Goal: Information Seeking & Learning: Find specific fact

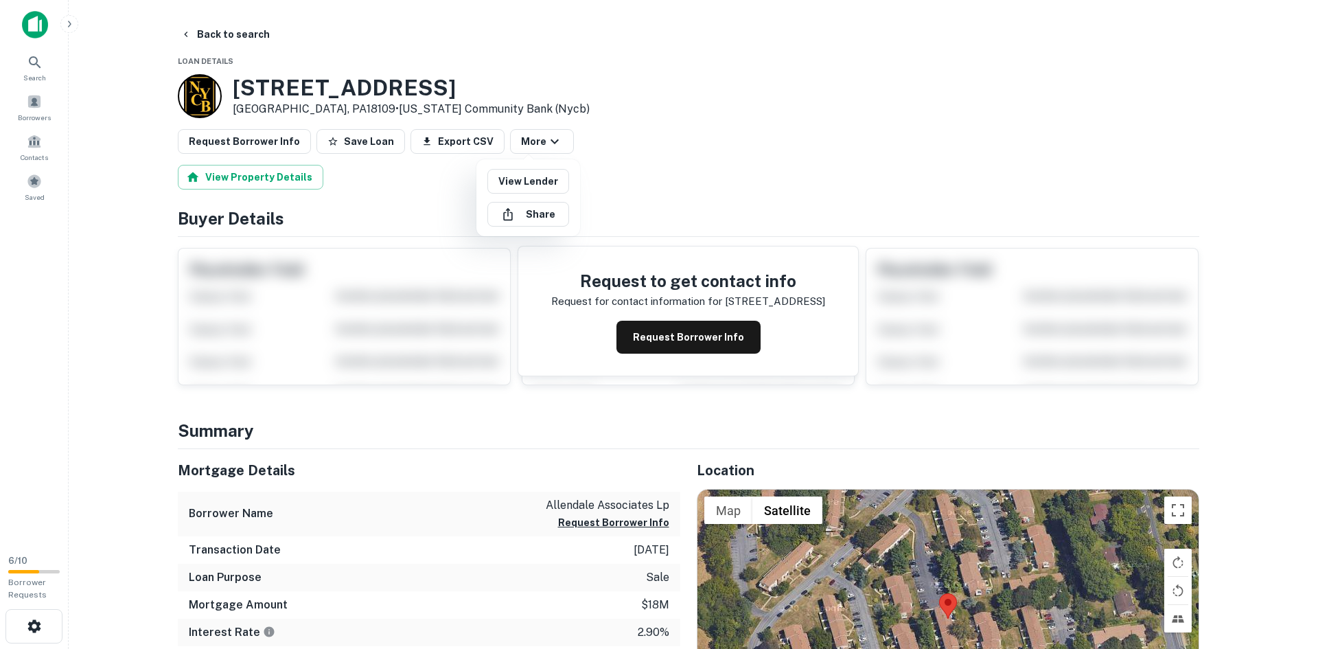
drag, startPoint x: 218, startPoint y: 33, endPoint x: 242, endPoint y: 30, distance: 24.3
click at [260, 41] on div at bounding box center [659, 324] width 1318 height 649
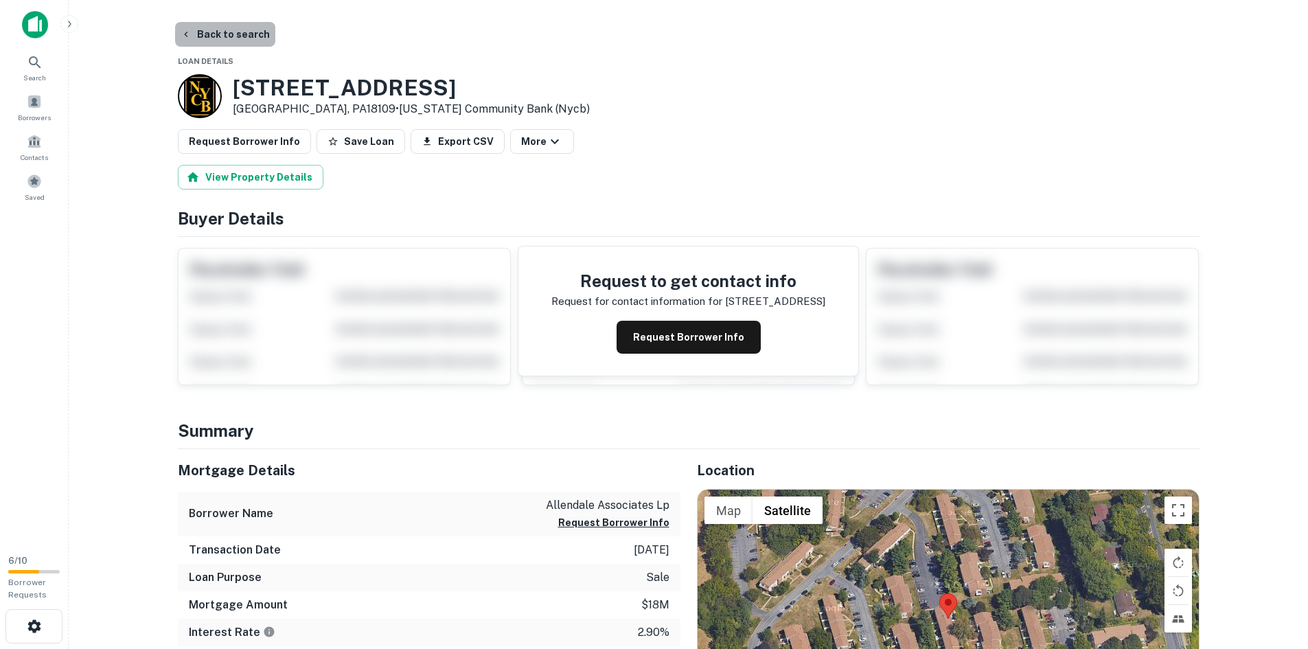
click at [231, 30] on button "Back to search" at bounding box center [225, 34] width 100 height 25
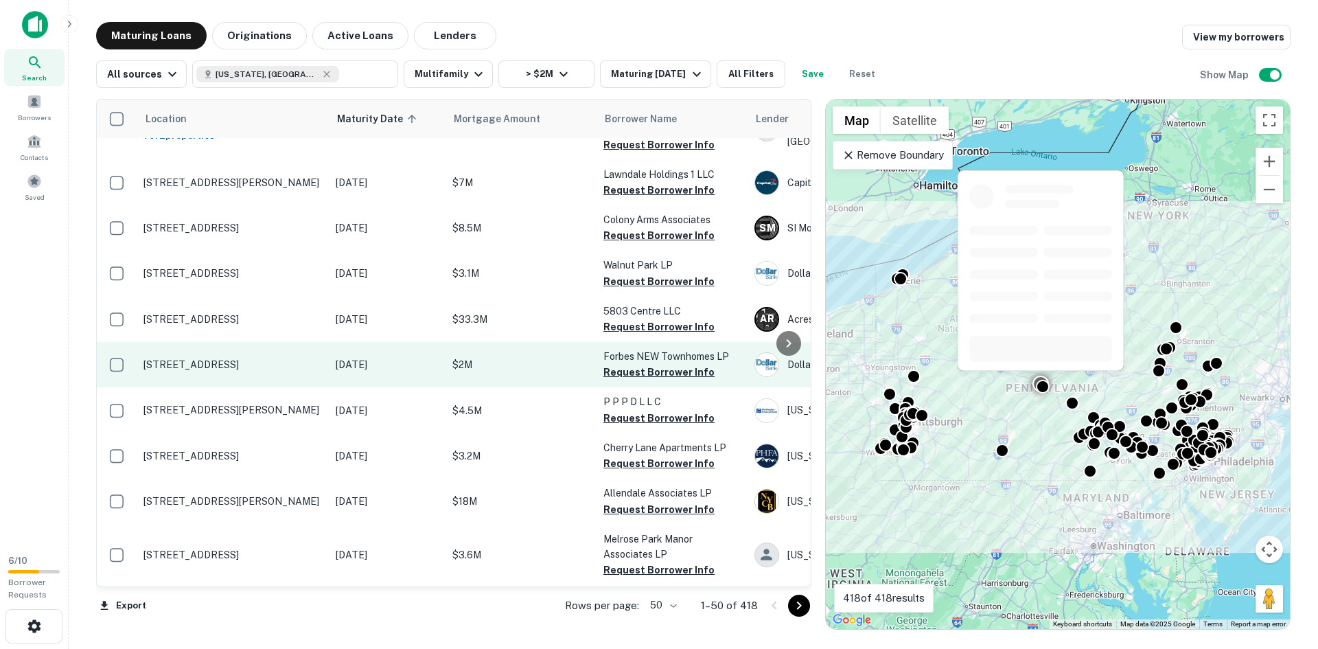
scroll to position [1948, 0]
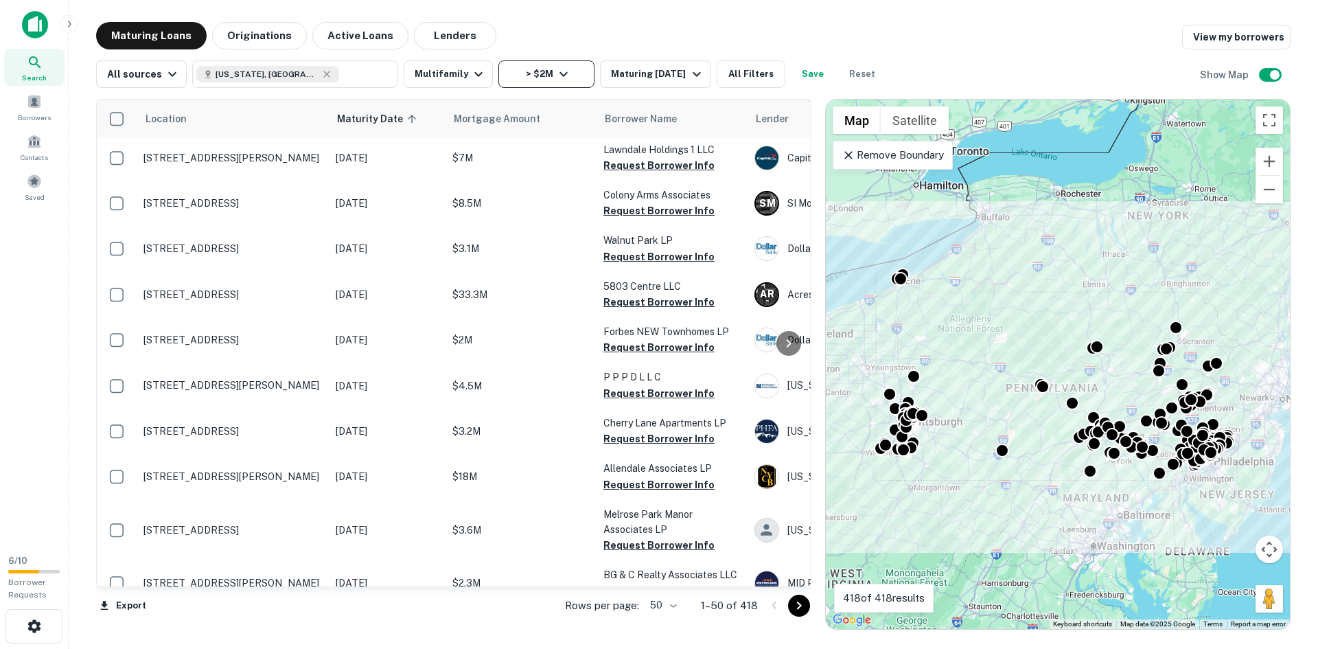
click at [536, 76] on button "> $2M" at bounding box center [547, 73] width 96 height 27
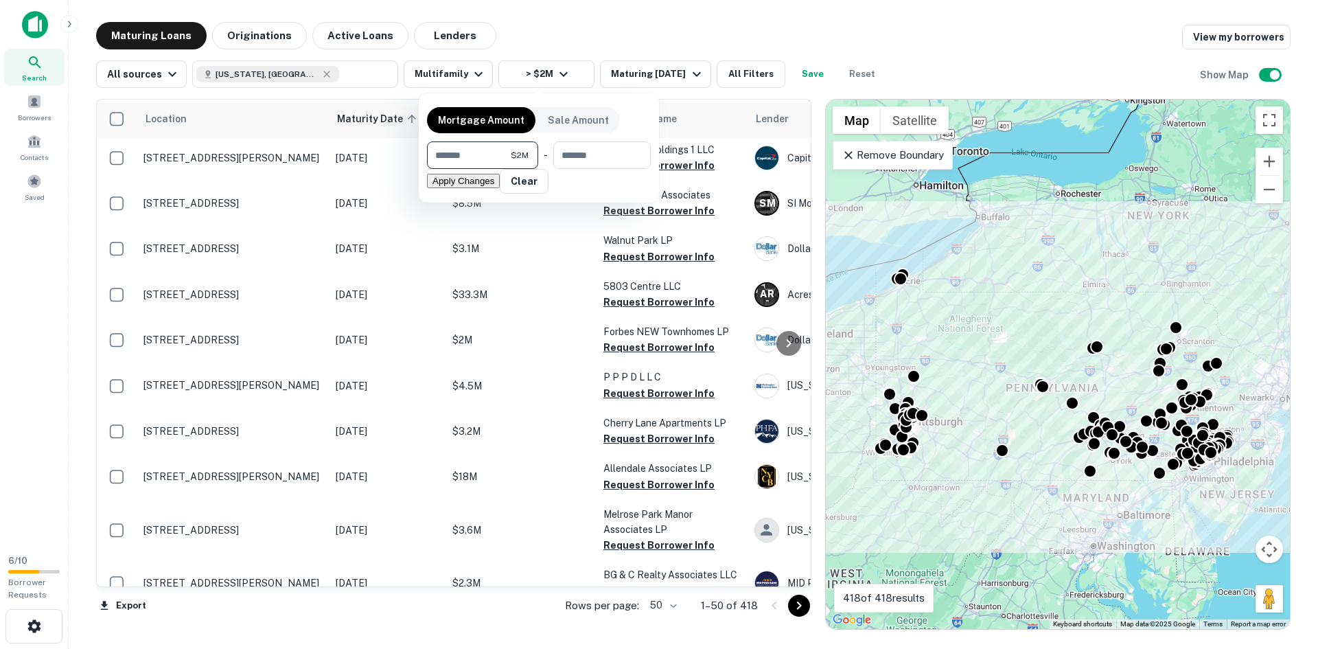
click at [481, 157] on input "*******" at bounding box center [469, 154] width 84 height 27
type input "*******"
click at [500, 188] on button "Apply Changes" at bounding box center [463, 181] width 73 height 14
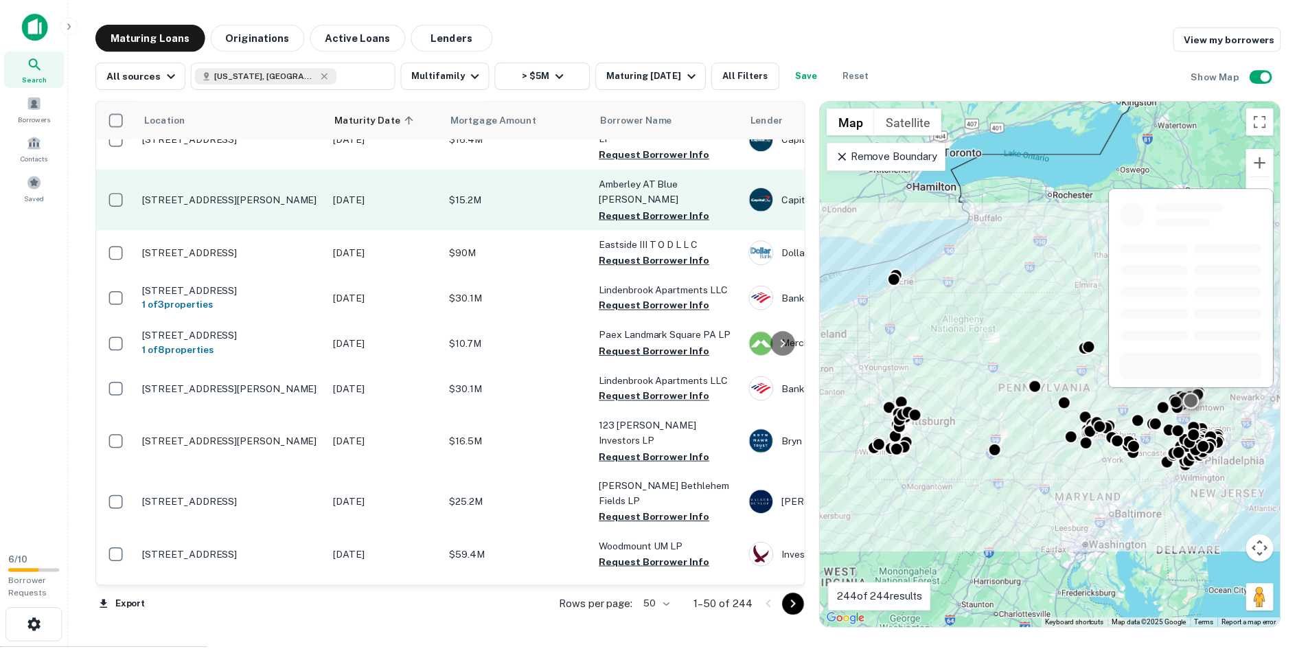
scroll to position [343, 0]
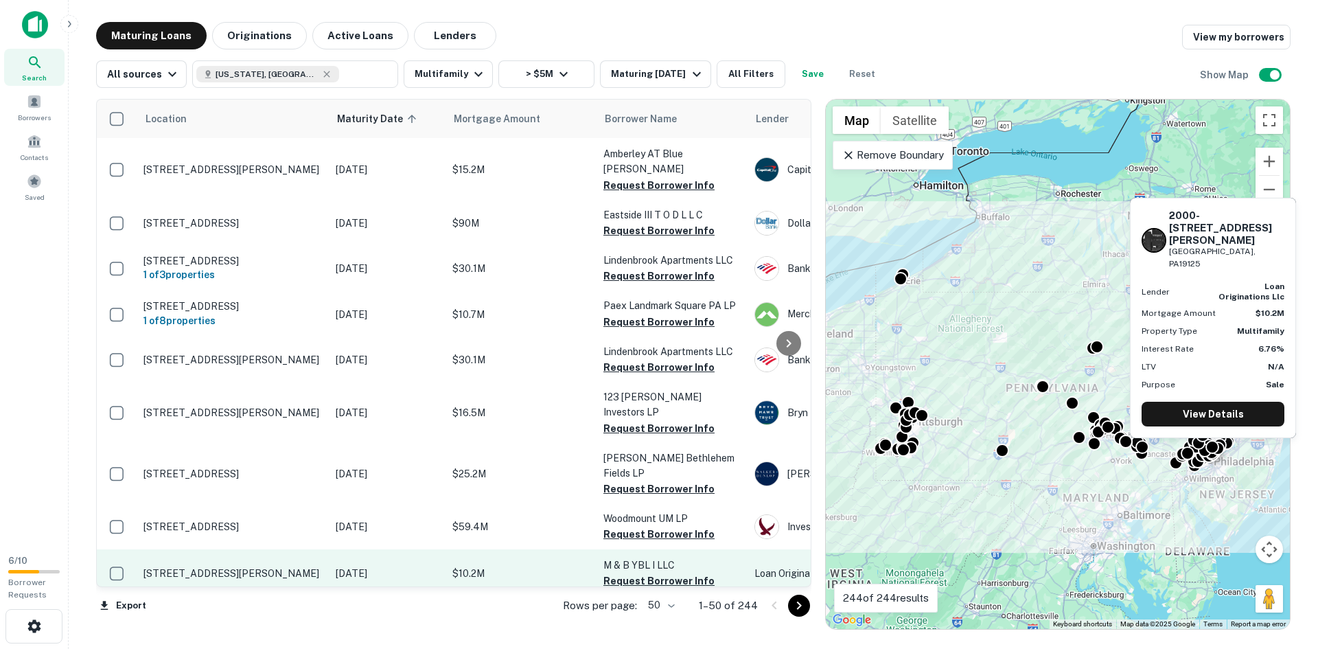
click at [496, 549] on td "$10.2M" at bounding box center [521, 573] width 151 height 48
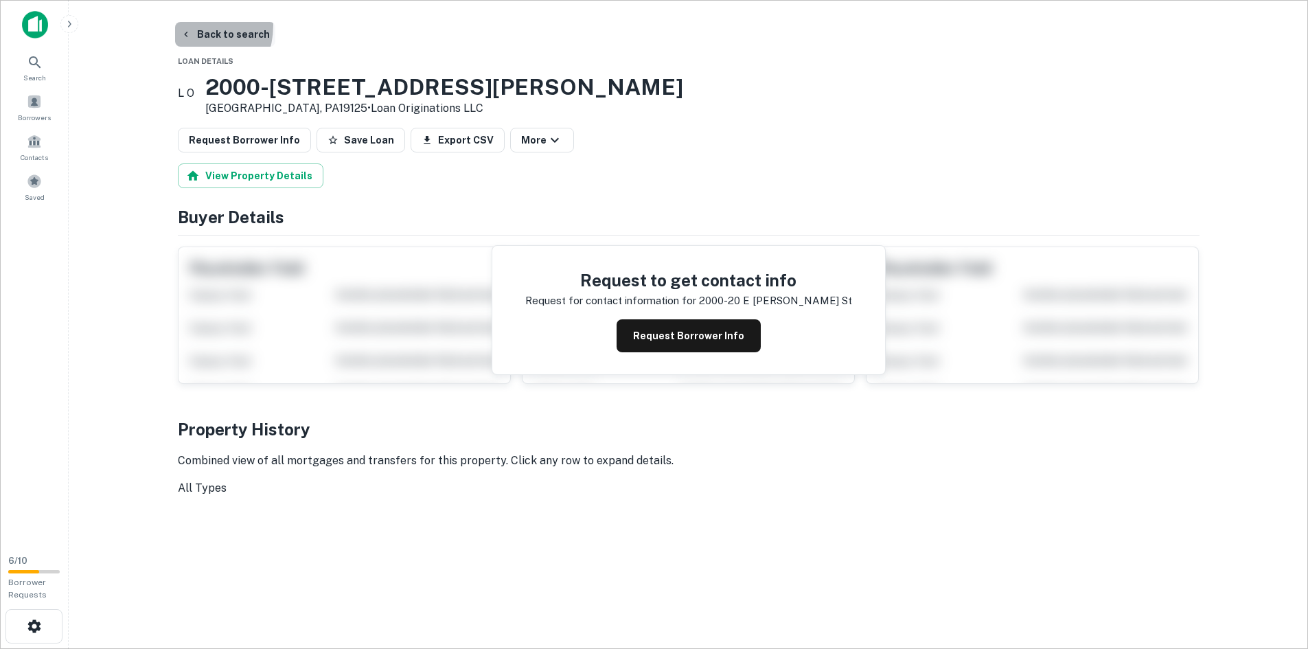
click at [183, 25] on button "Back to search" at bounding box center [225, 34] width 100 height 25
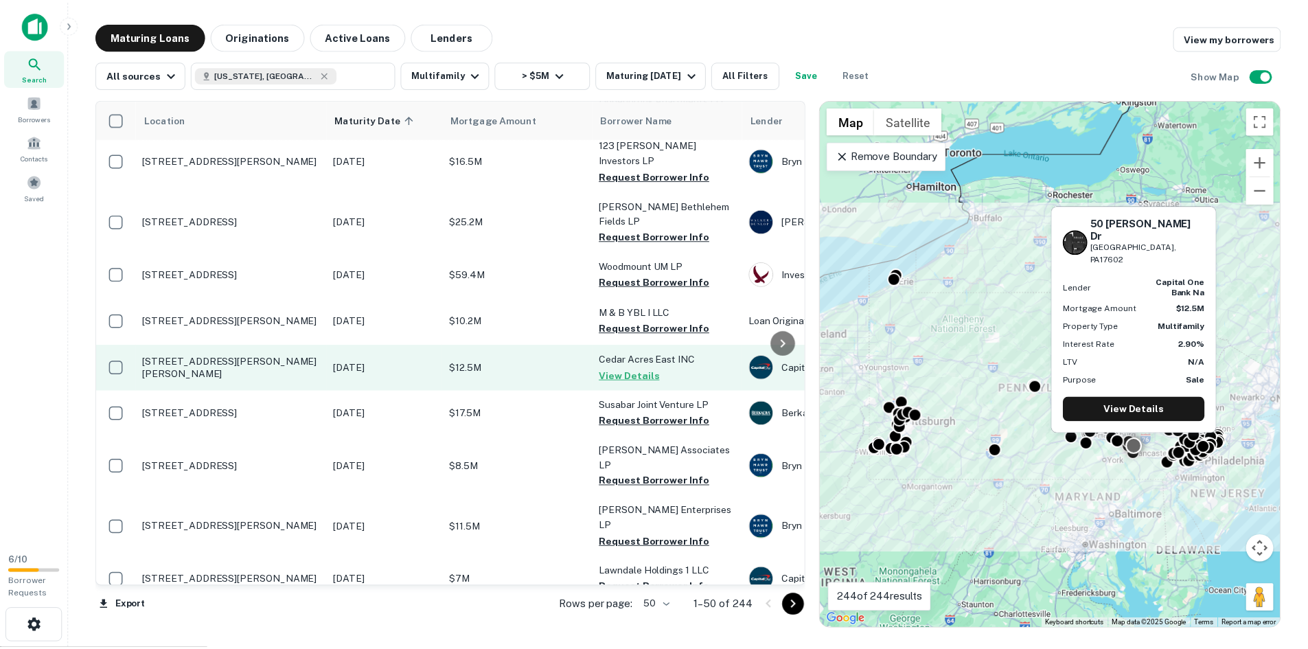
scroll to position [618, 0]
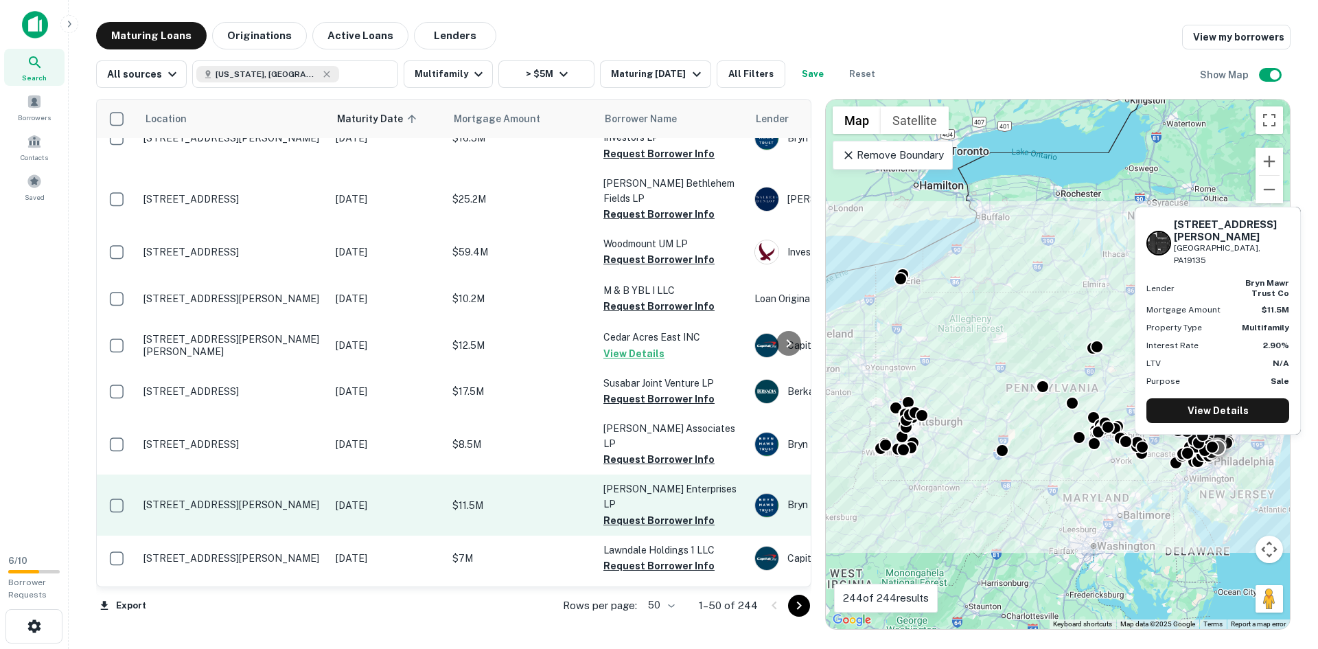
click at [314, 499] on p "[STREET_ADDRESS][PERSON_NAME]" at bounding box center [233, 505] width 179 height 12
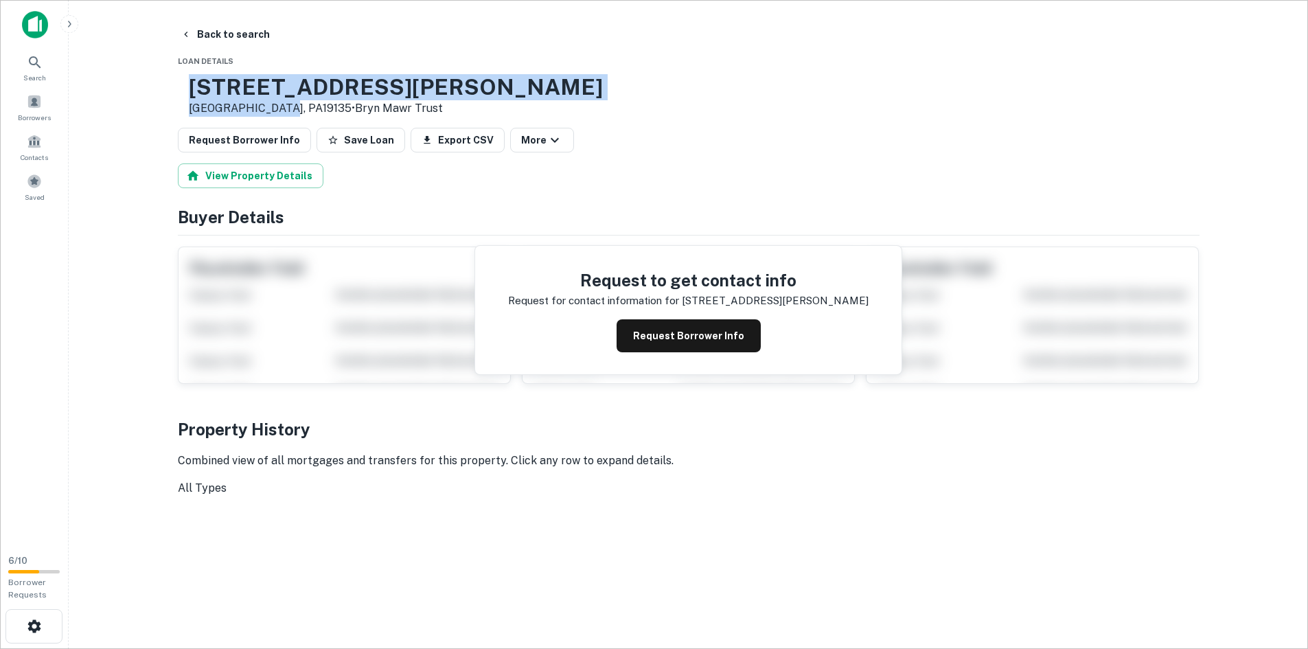
drag, startPoint x: 313, startPoint y: 105, endPoint x: 239, endPoint y: 71, distance: 81.4
copy div "[STREET_ADDRESS][PERSON_NAME]"
